Goal: Information Seeking & Learning: Learn about a topic

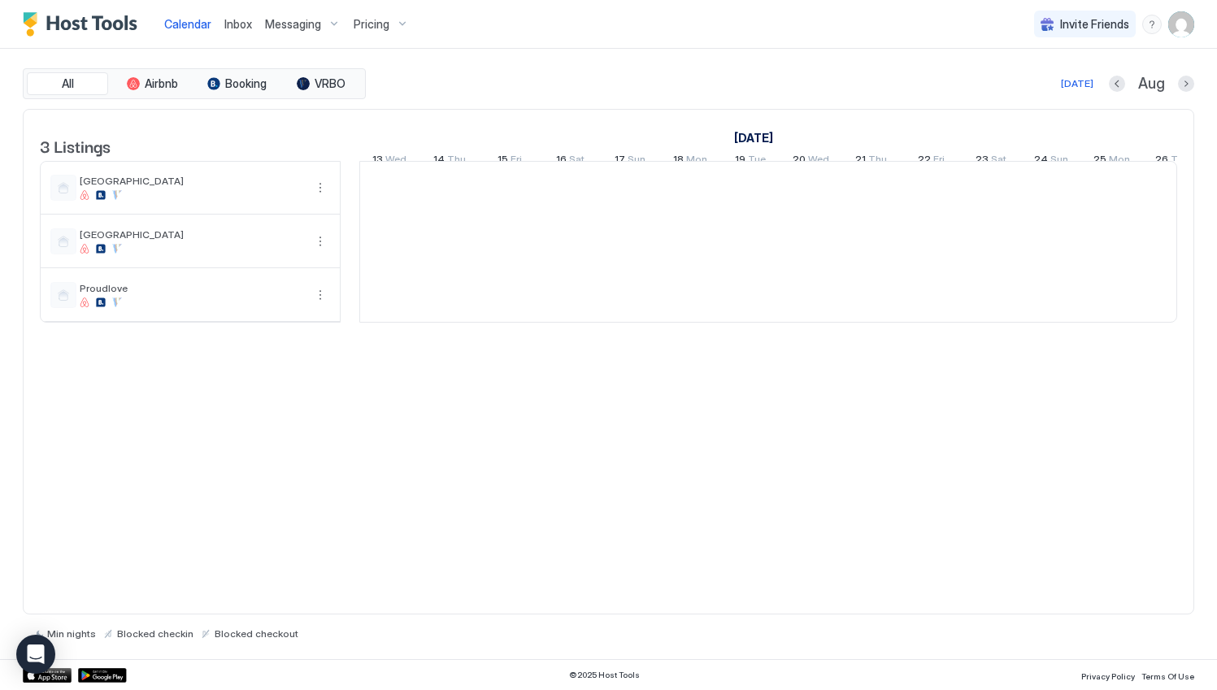
scroll to position [0, 904]
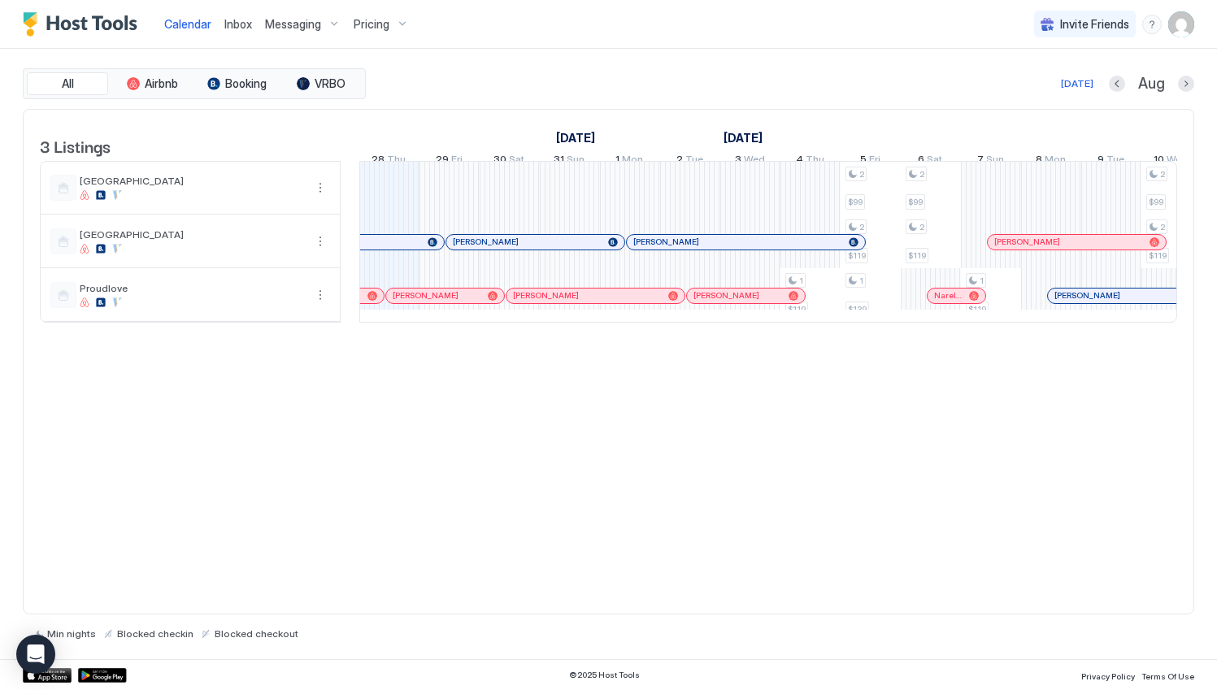
click at [393, 24] on div "Pricing" at bounding box center [381, 25] width 68 height 28
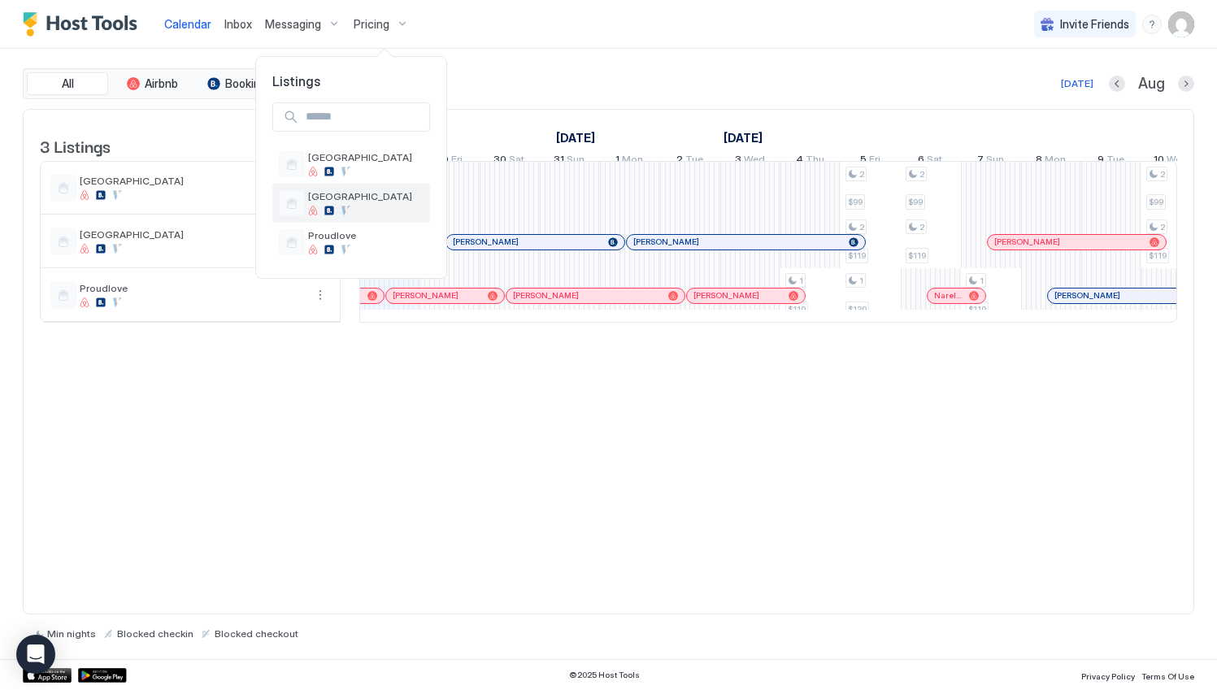
click at [379, 197] on span "[GEOGRAPHIC_DATA]" at bounding box center [365, 196] width 115 height 12
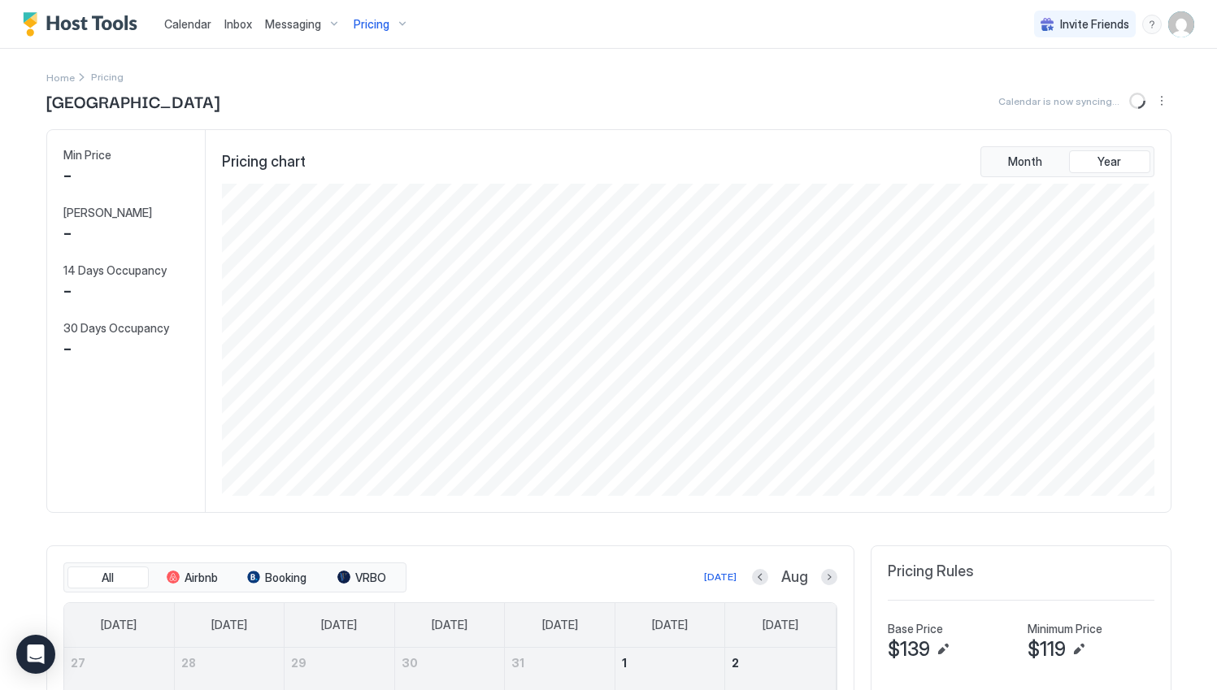
scroll to position [312, 936]
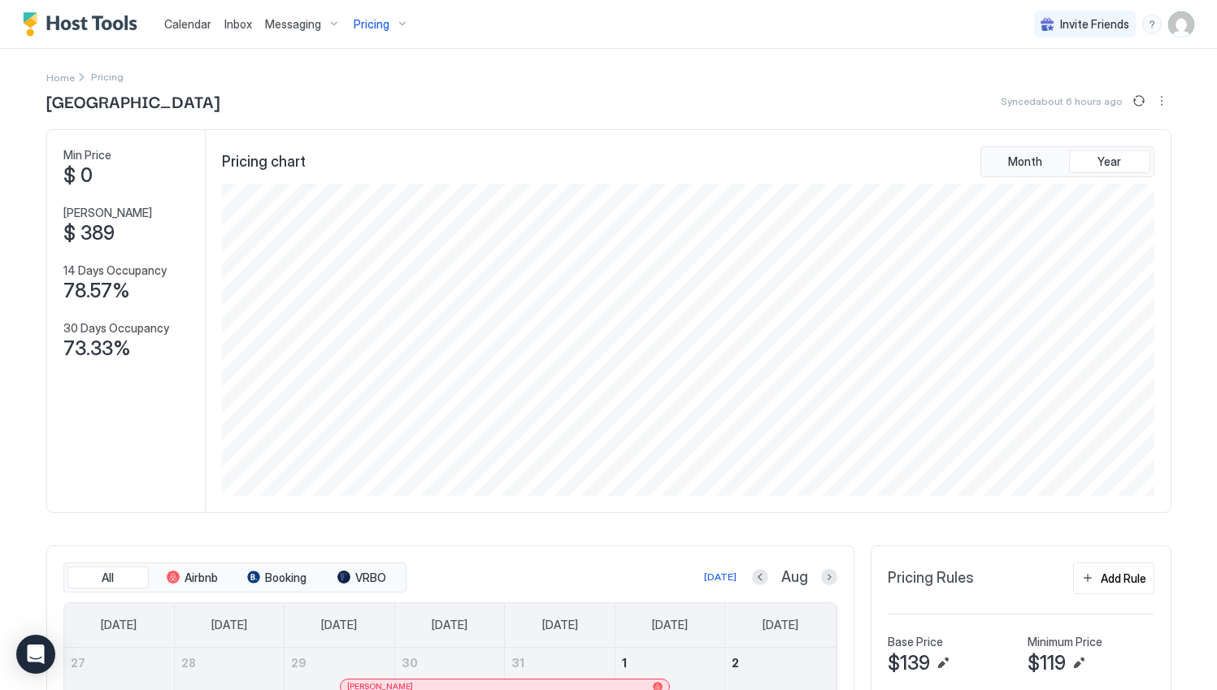
click at [399, 28] on div "Pricing" at bounding box center [381, 25] width 68 height 28
click at [363, 239] on span "Proudlove" at bounding box center [365, 235] width 115 height 12
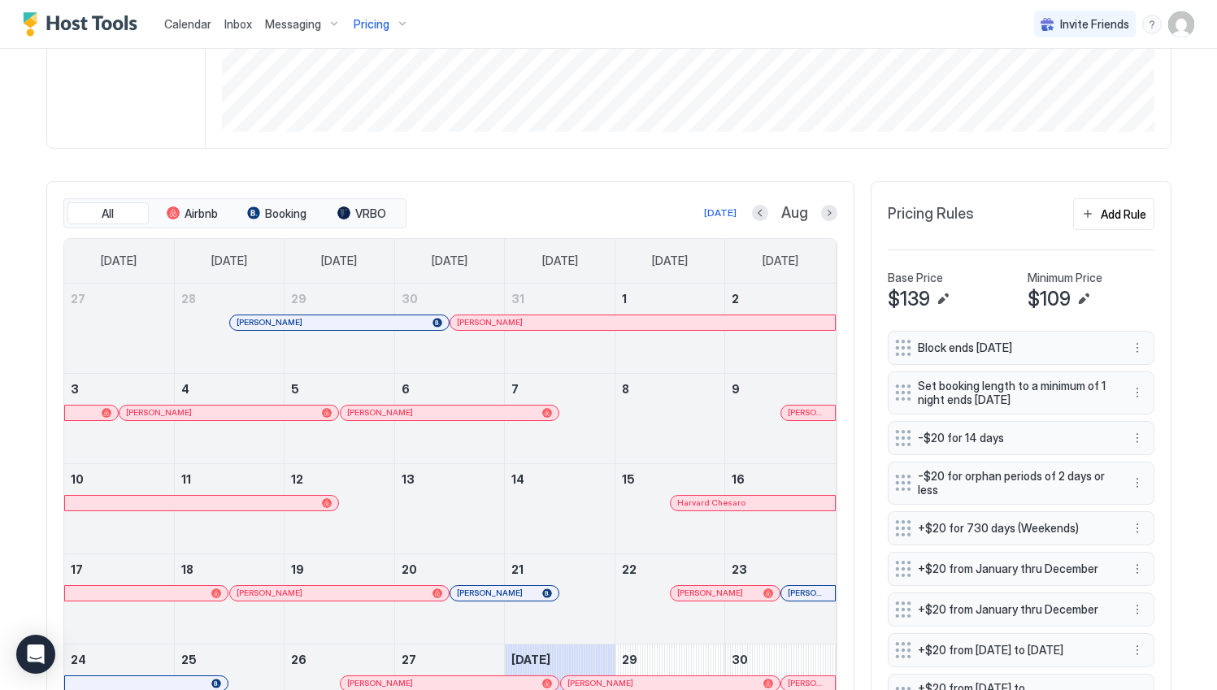
scroll to position [488, 0]
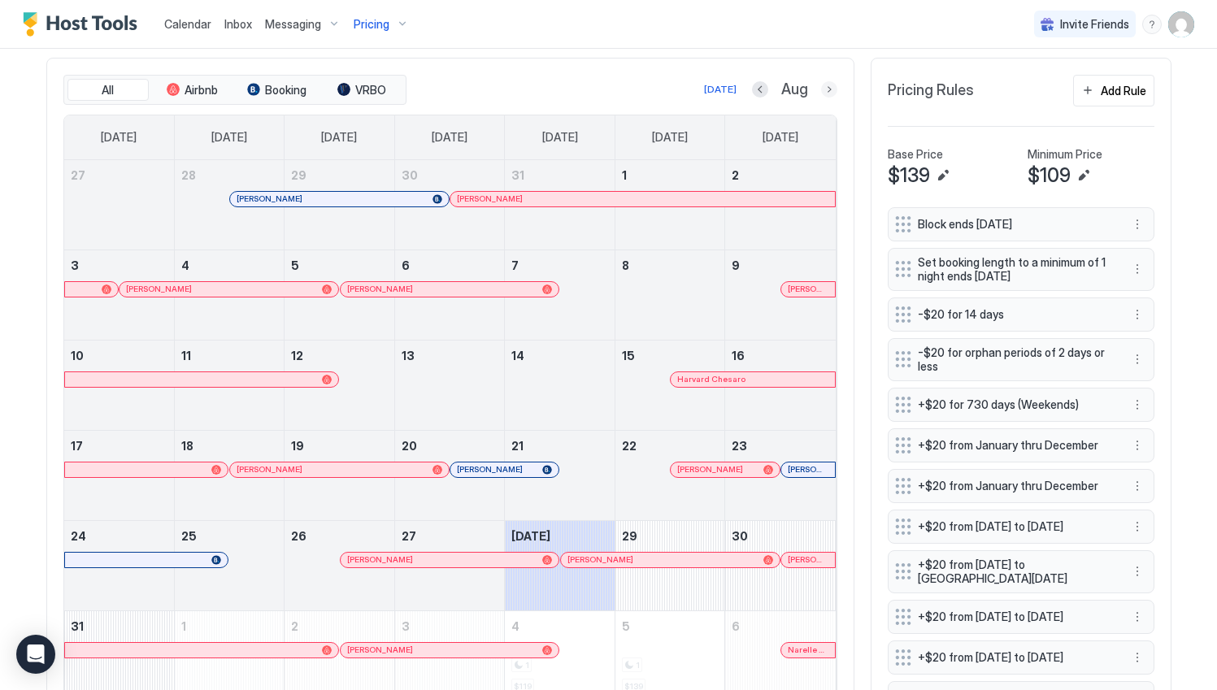
click at [823, 93] on button "Next month" at bounding box center [829, 89] width 16 height 16
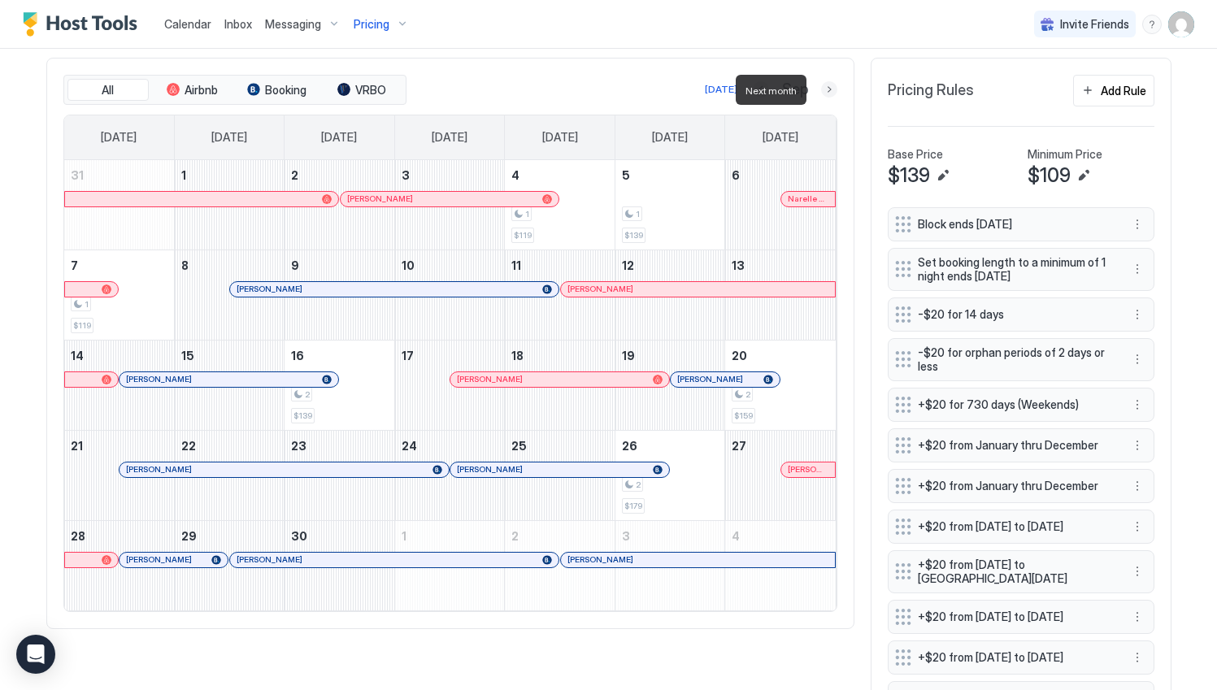
click at [823, 93] on button "Next month" at bounding box center [829, 89] width 16 height 16
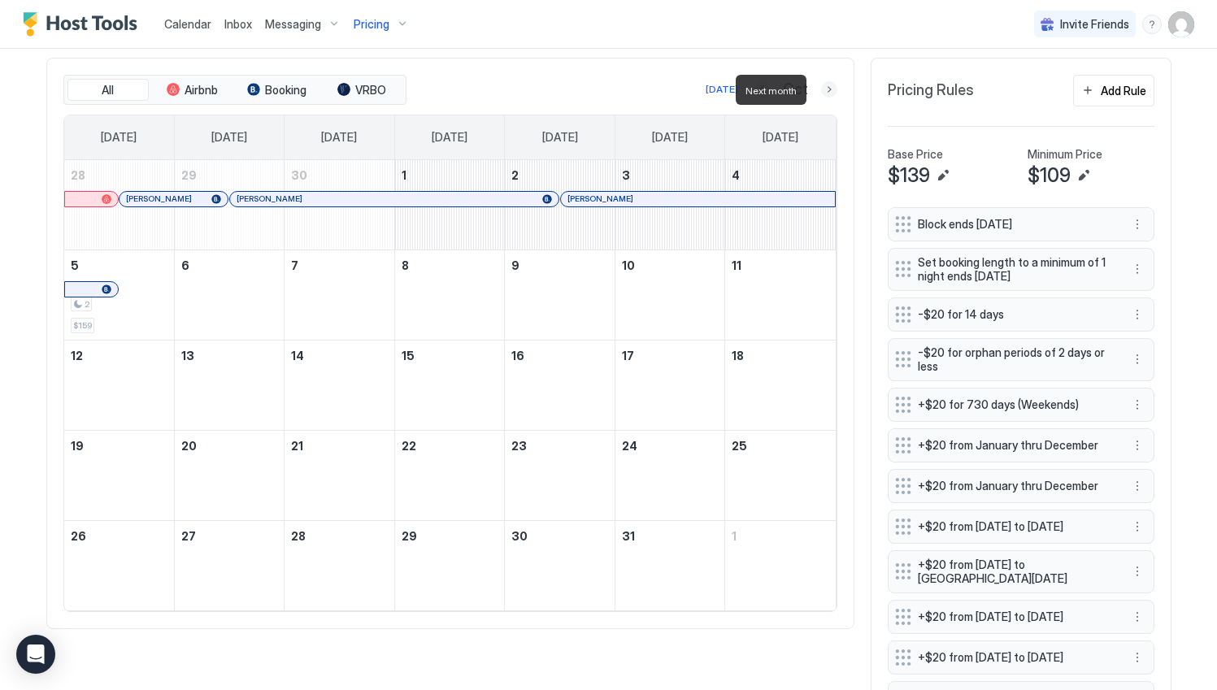
click at [823, 93] on button "Next month" at bounding box center [829, 89] width 16 height 16
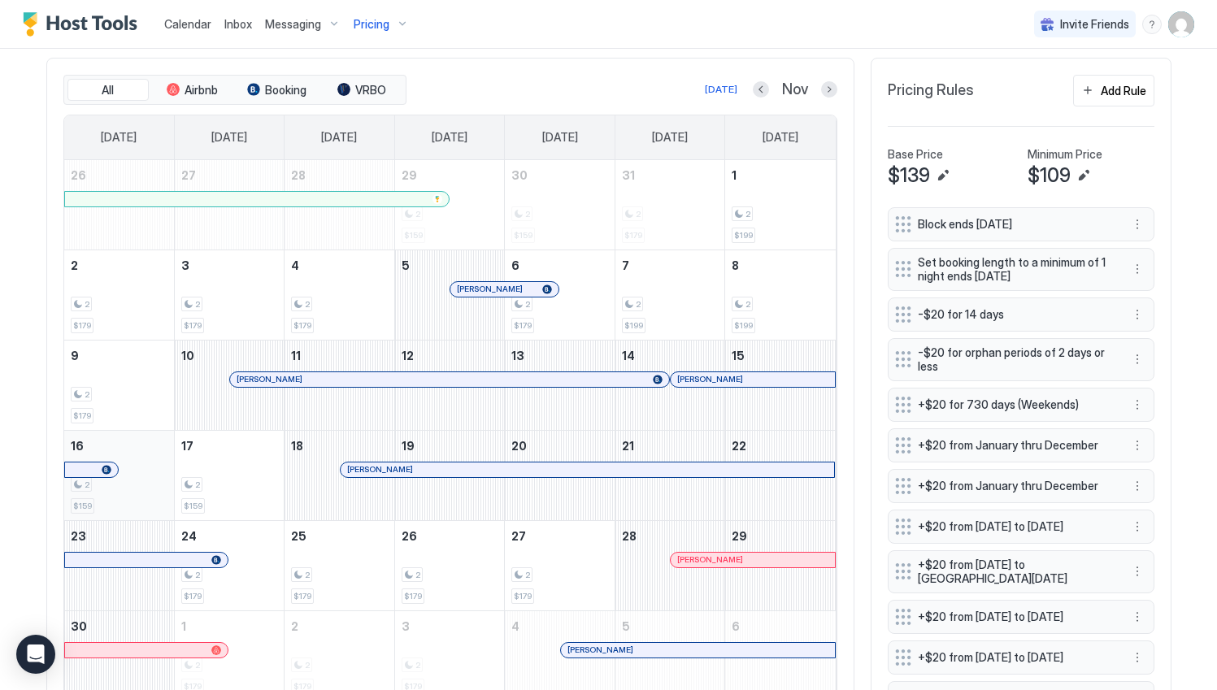
scroll to position [0, 0]
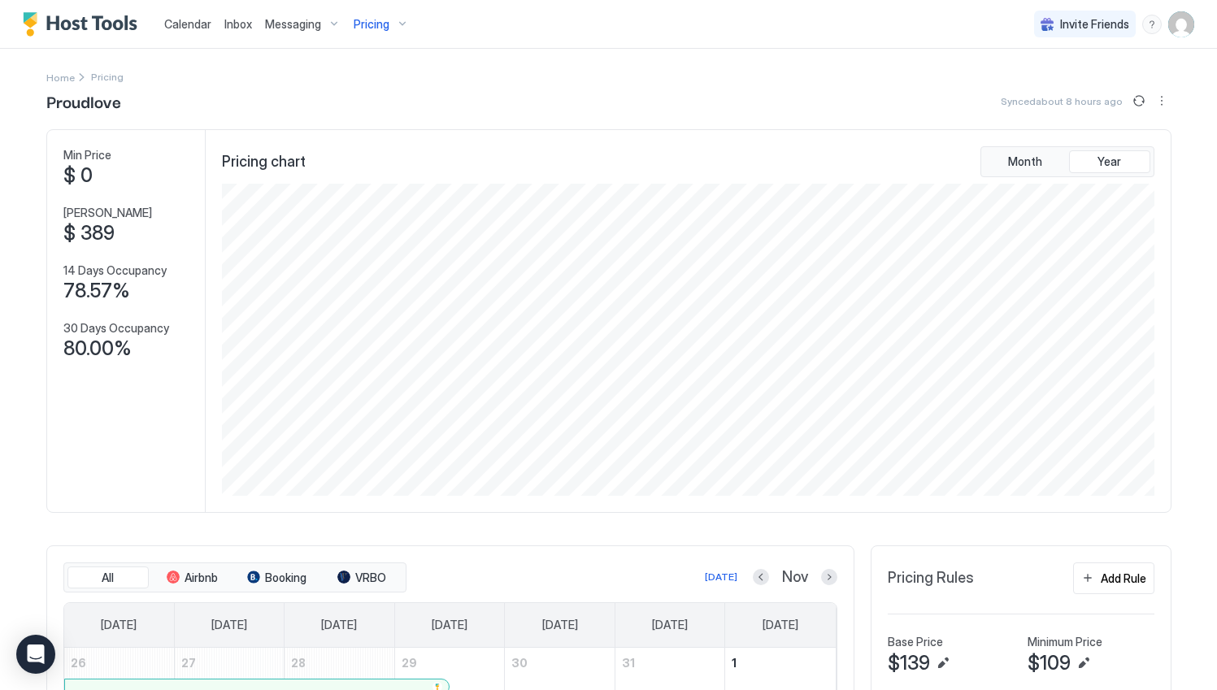
click at [402, 34] on div "Pricing" at bounding box center [381, 25] width 68 height 28
click at [391, 211] on div at bounding box center [365, 211] width 115 height 10
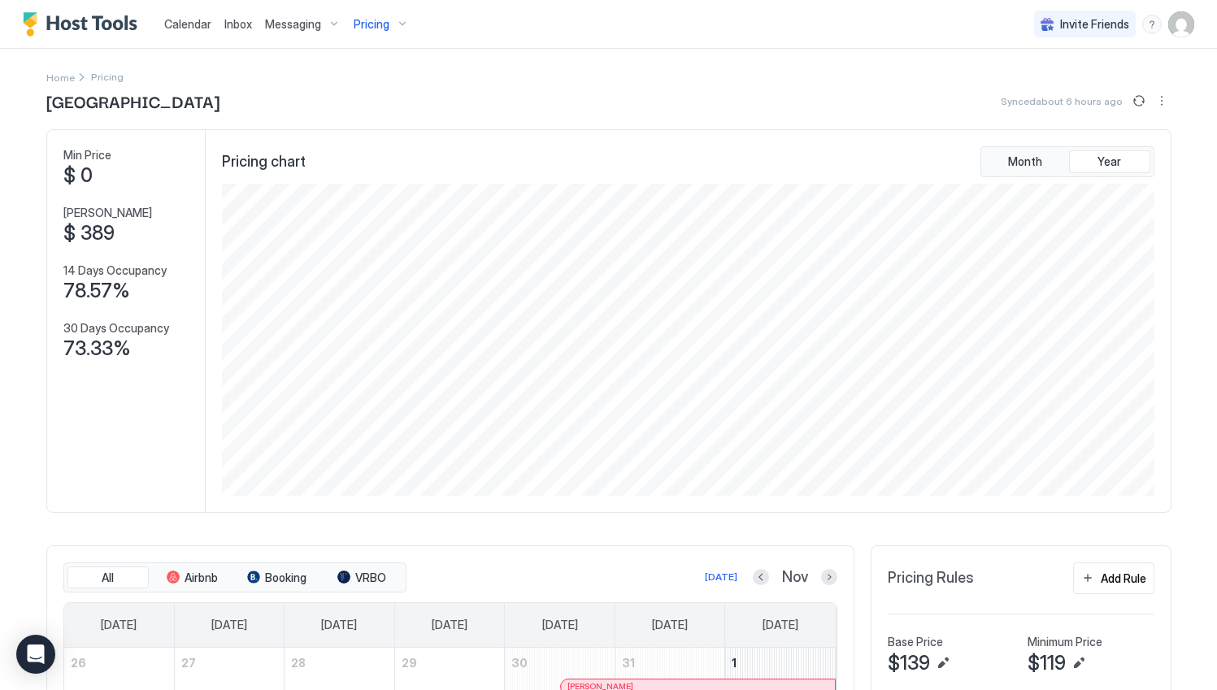
click at [443, 81] on div "Home Pricing" at bounding box center [609, 76] width 1126 height 17
